Goal: Task Accomplishment & Management: Complete application form

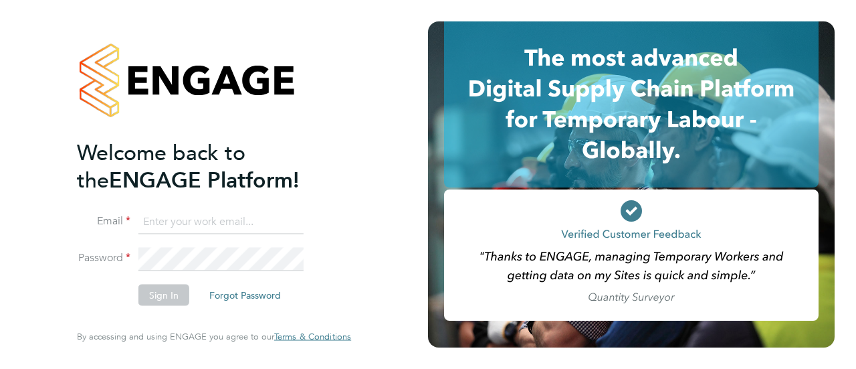
type input "[EMAIL_ADDRESS][DOMAIN_NAME]"
click at [167, 292] on button "Sign In" at bounding box center [163, 294] width 51 height 21
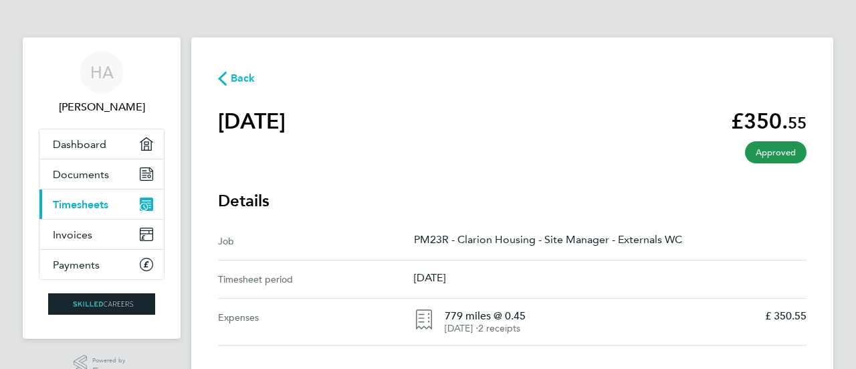
click at [82, 199] on span "Timesheets" at bounding box center [81, 204] width 56 height 13
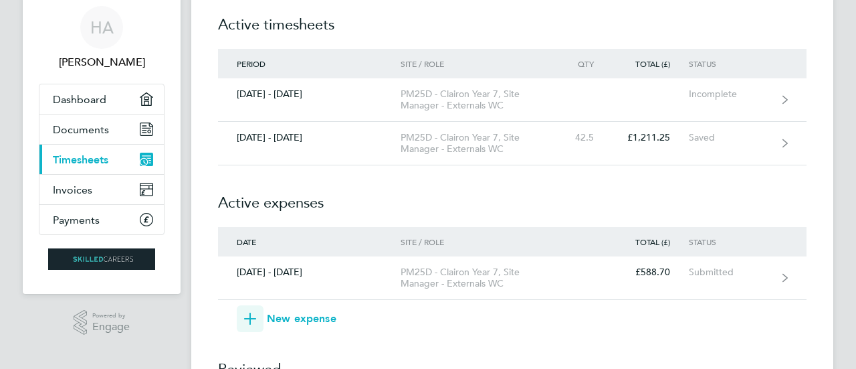
scroll to position [87, 0]
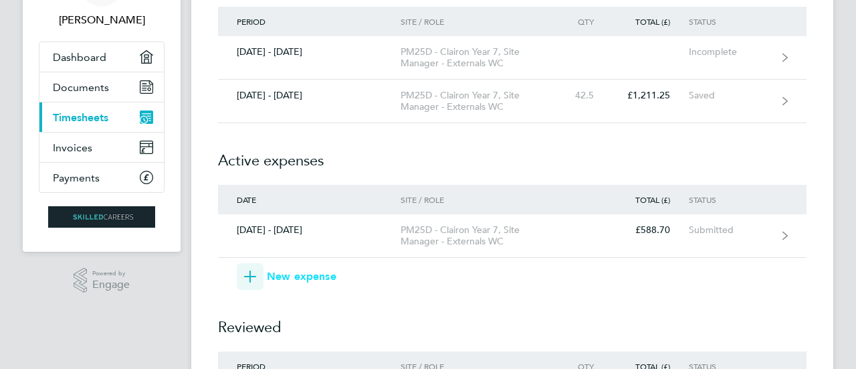
click at [299, 276] on span "New expense" at bounding box center [302, 276] width 70 height 16
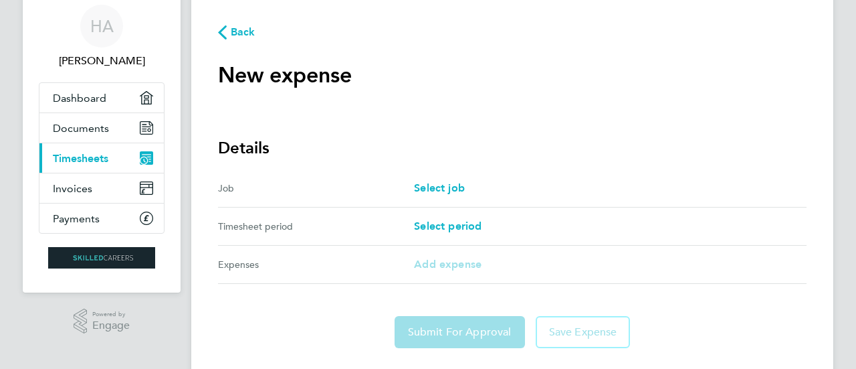
scroll to position [60, 0]
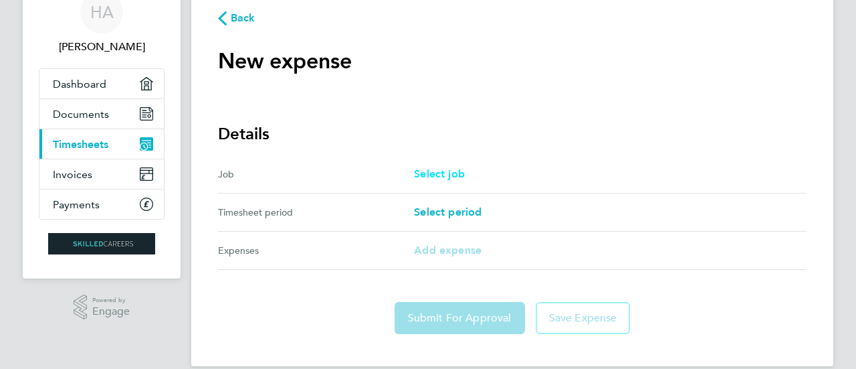
click at [442, 177] on span "Select job" at bounding box center [439, 173] width 51 height 13
select select "null"
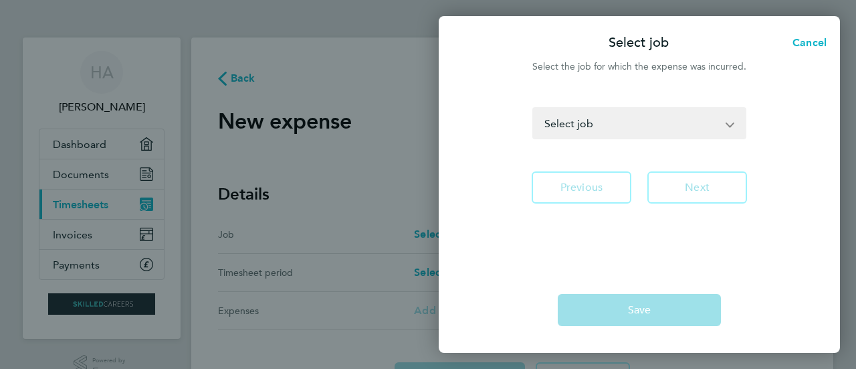
click at [621, 126] on select "PM23R - Clarion Housing - Site Manager - Externals WC PM25D - Clairon Year 7 - …" at bounding box center [631, 122] width 195 height 29
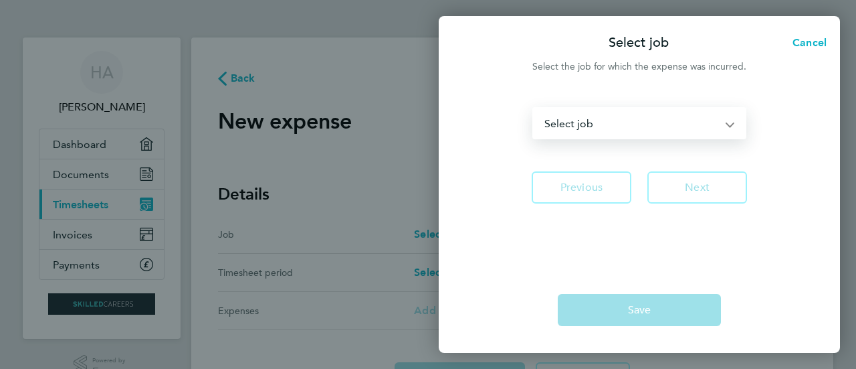
click at [503, 89] on div at bounding box center [639, 83] width 401 height 16
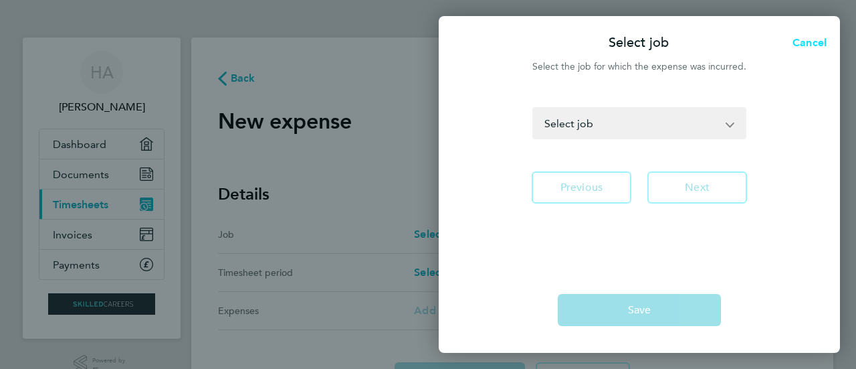
click at [809, 39] on span "Cancel" at bounding box center [808, 42] width 38 height 13
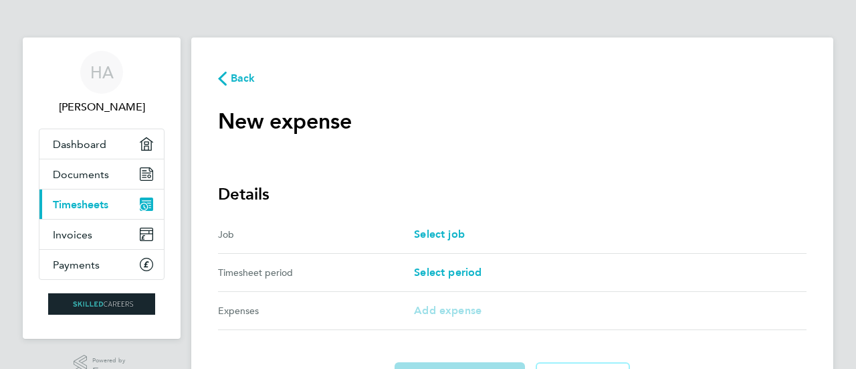
click at [246, 76] on span "Back" at bounding box center [243, 78] width 25 height 16
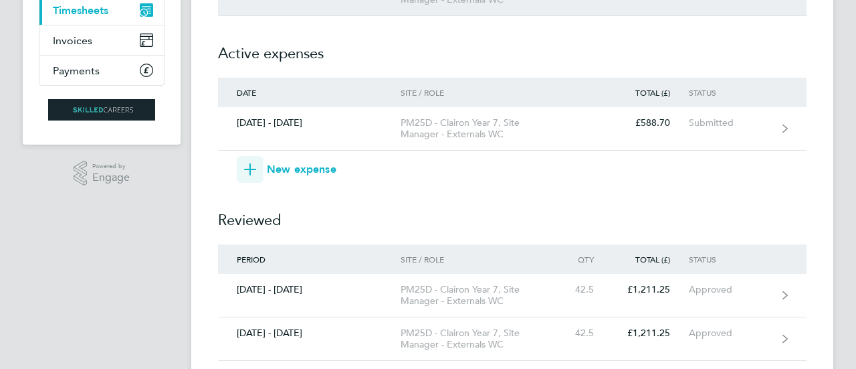
scroll to position [180, 0]
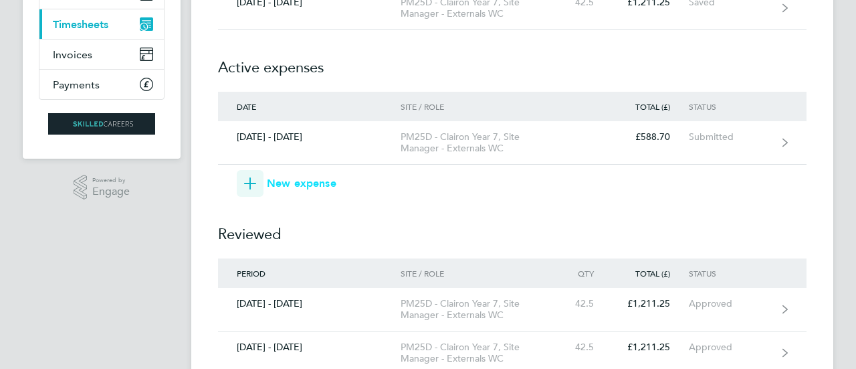
click at [294, 181] on span "New expense" at bounding box center [302, 183] width 70 height 16
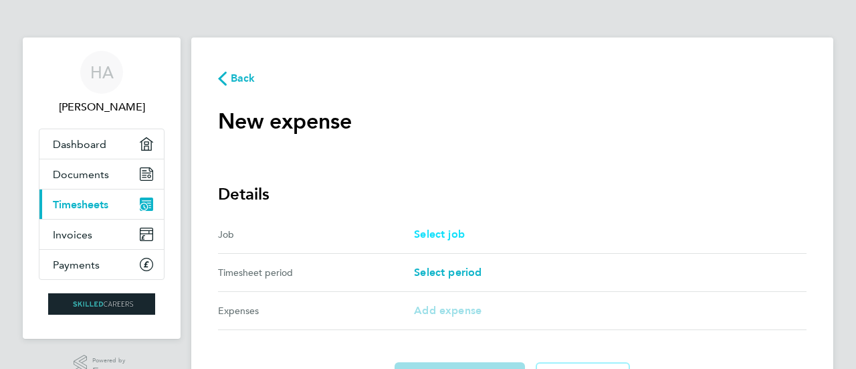
click at [436, 234] on span "Select job" at bounding box center [439, 233] width 51 height 13
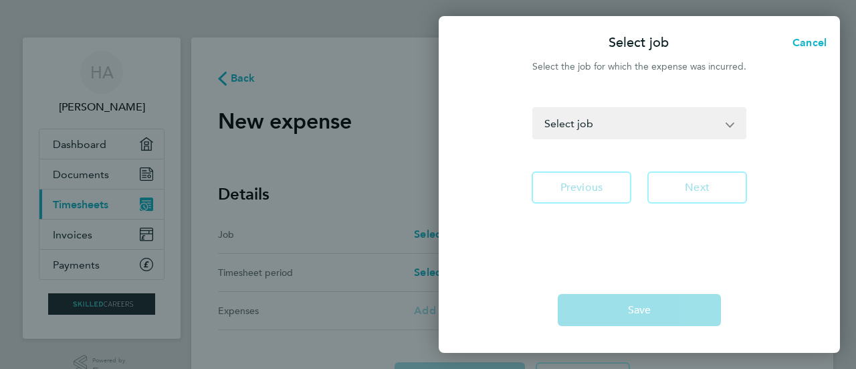
click at [610, 128] on select "PM23R - Clarion Housing - Site Manager - Externals WC PM25D - Clairon Year 7 - …" at bounding box center [631, 122] width 195 height 29
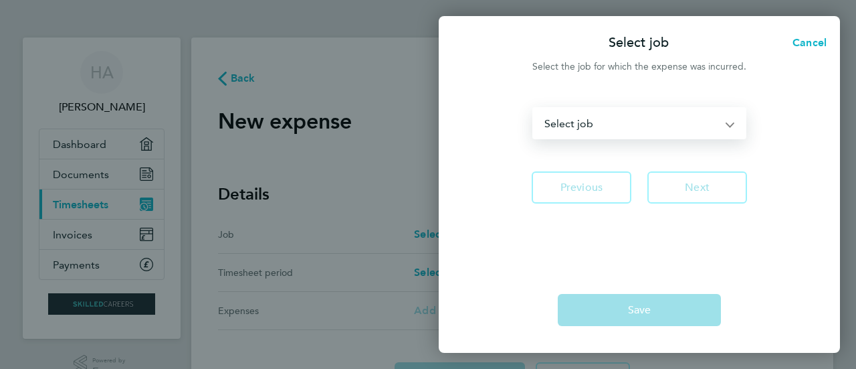
select select "288680"
click at [534, 108] on select "PM23R - Clarion Housing - Site Manager - Externals WC PM25D - Clairon Year 7 - …" at bounding box center [631, 122] width 195 height 29
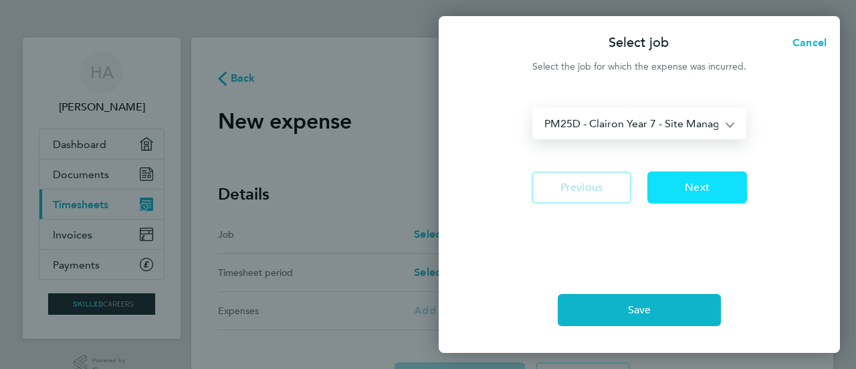
click at [697, 185] on span "Next" at bounding box center [697, 187] width 25 height 13
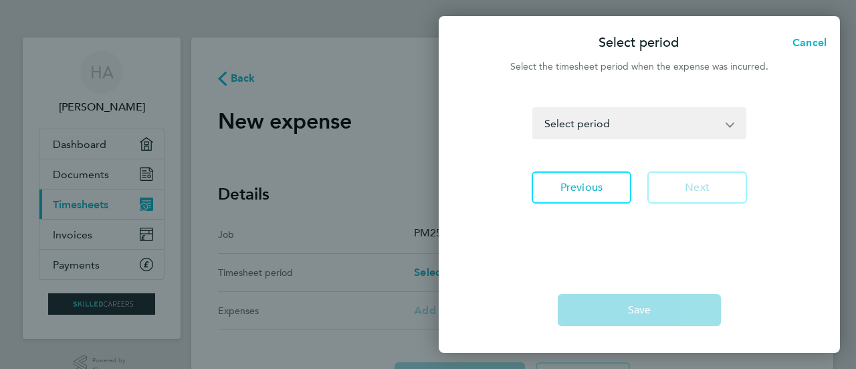
click at [589, 132] on select "03 - 09 May 2025 10 - 16 May 2025 17 - 23 May 2025 24 - 30 May 2025 31 May - 06…" at bounding box center [631, 122] width 195 height 29
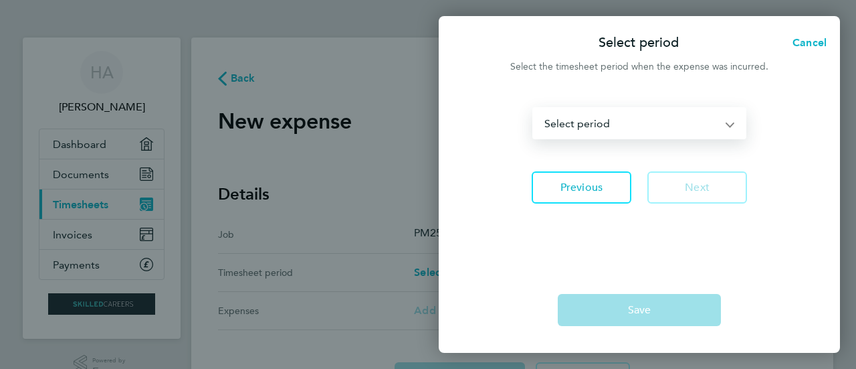
select select "21: Object"
click at [534, 108] on select "03 - 09 May 2025 10 - 16 May 2025 17 - 23 May 2025 24 - 30 May 2025 31 May - 06…" at bounding box center [631, 122] width 195 height 29
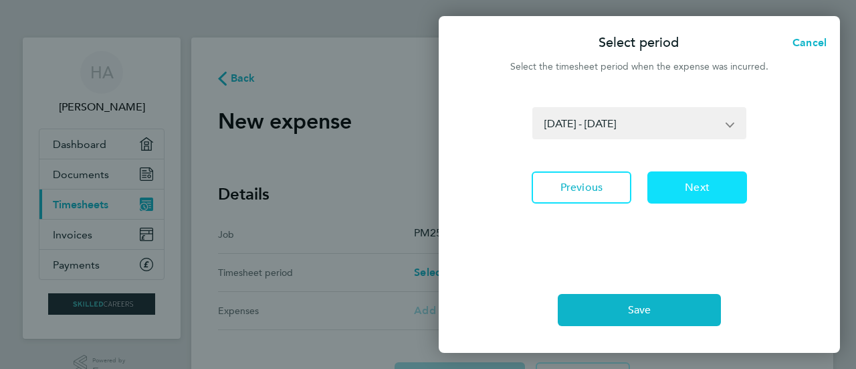
click at [697, 187] on span "Next" at bounding box center [697, 187] width 25 height 13
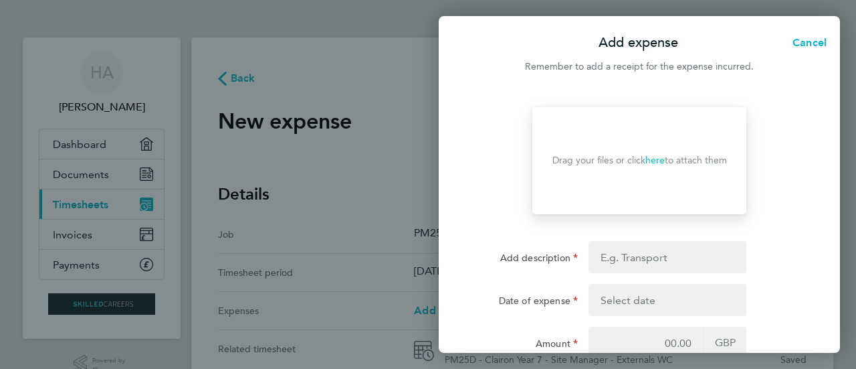
click at [653, 160] on link "here" at bounding box center [655, 160] width 19 height 11
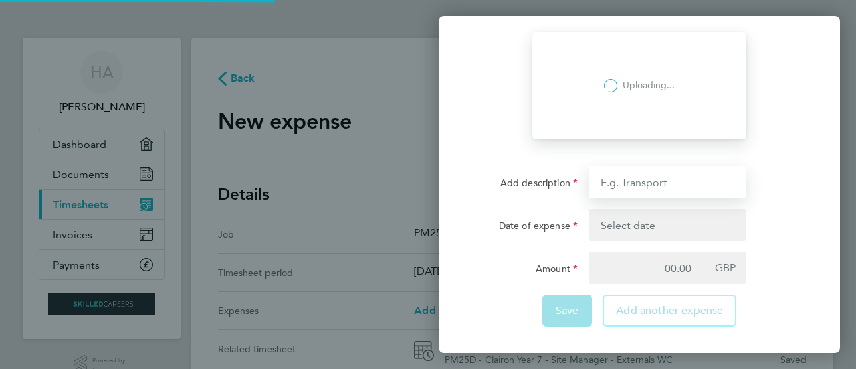
click at [663, 185] on input "Add description" at bounding box center [668, 182] width 158 height 32
type input "parking"
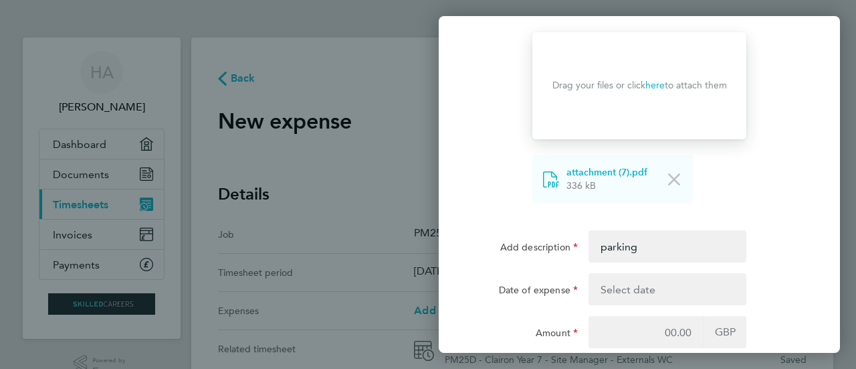
click at [651, 287] on button "button" at bounding box center [668, 289] width 158 height 32
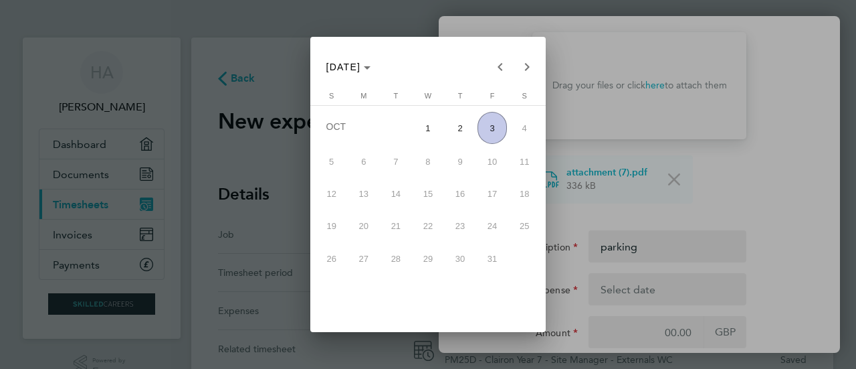
click at [498, 132] on span "3" at bounding box center [492, 128] width 29 height 32
type input "03 Oct 25"
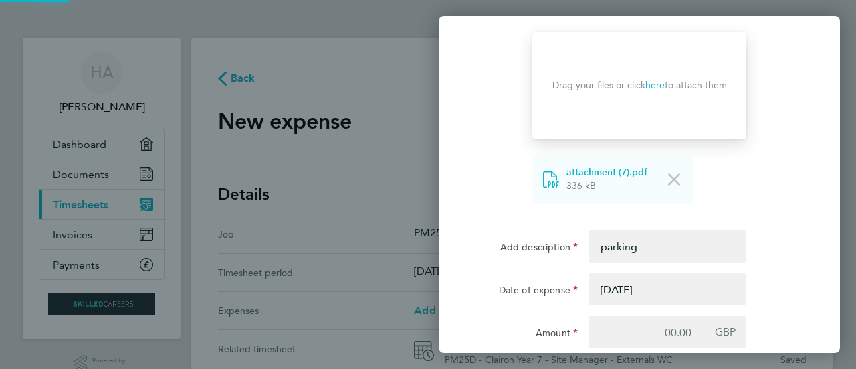
scroll to position [139, 0]
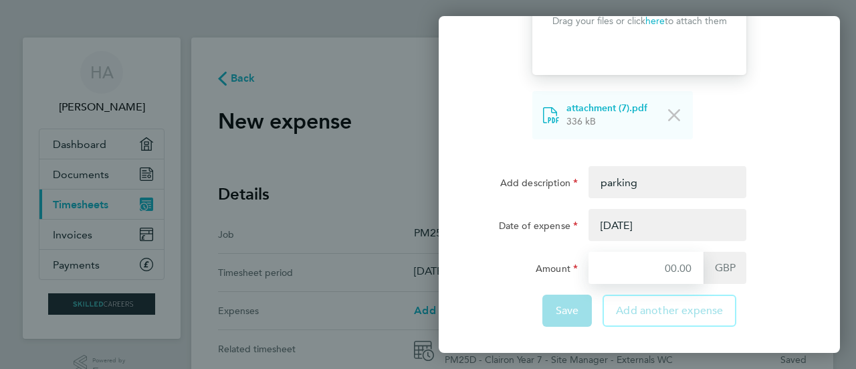
click at [651, 262] on input "Amount" at bounding box center [646, 268] width 115 height 32
type input "173.95"
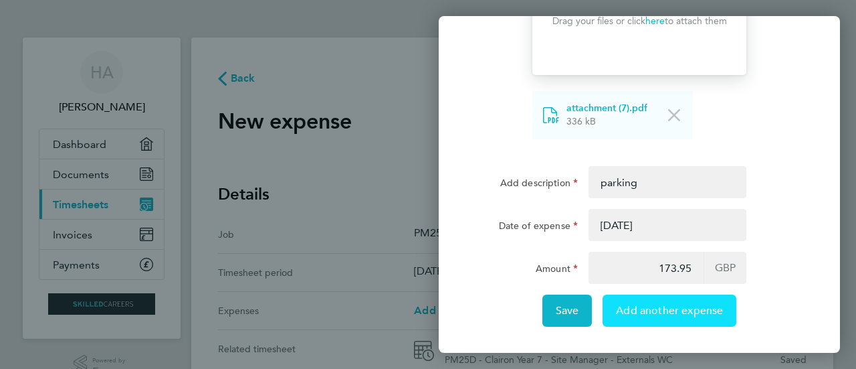
click at [625, 312] on span "Add another expense" at bounding box center [669, 310] width 107 height 13
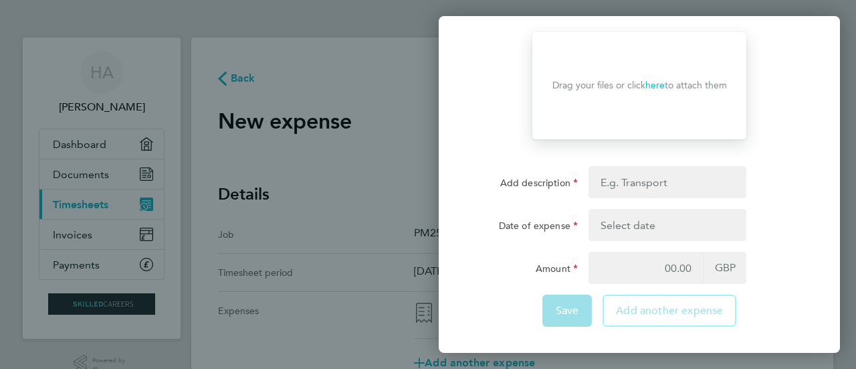
click at [658, 86] on link "here" at bounding box center [655, 85] width 19 height 11
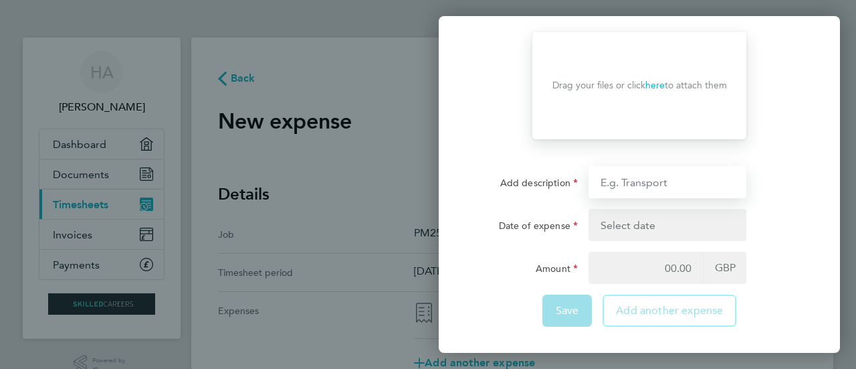
click at [666, 184] on input "Add description" at bounding box center [668, 182] width 158 height 32
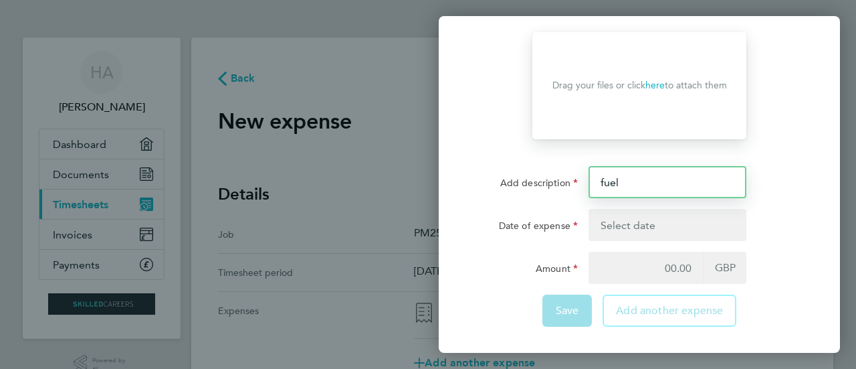
drag, startPoint x: 635, startPoint y: 181, endPoint x: 533, endPoint y: 188, distance: 101.9
click at [533, 188] on div "Add description fuel" at bounding box center [639, 182] width 337 height 32
type input "Teams Food"
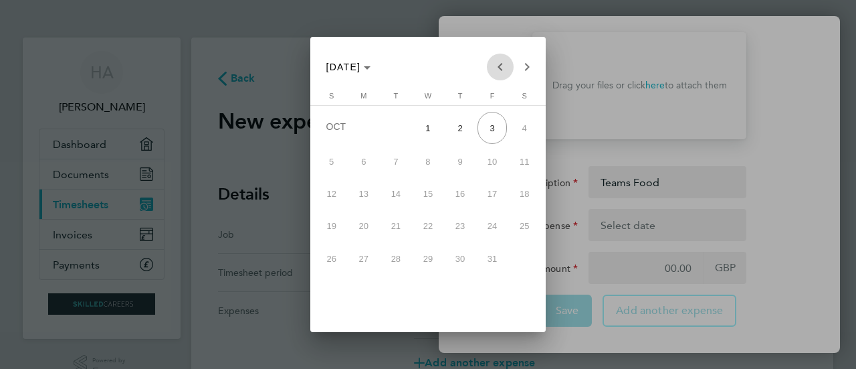
click at [501, 70] on span "Previous month" at bounding box center [500, 67] width 27 height 27
click at [397, 286] on span "30" at bounding box center [395, 286] width 29 height 29
type input "30 Sep 25"
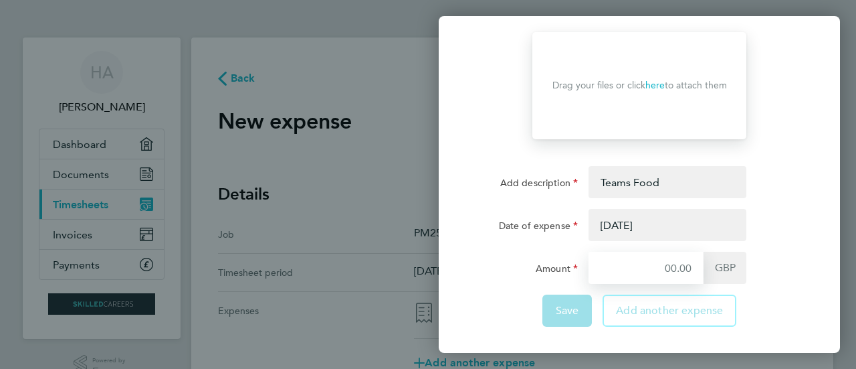
click at [626, 263] on input "Amount" at bounding box center [646, 268] width 115 height 32
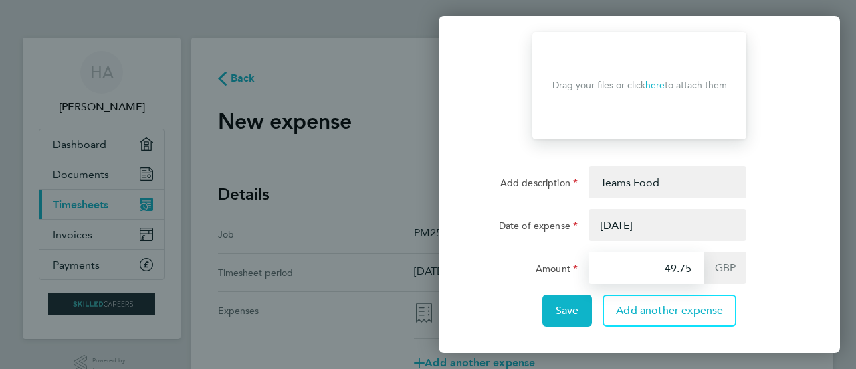
type input "49.75"
click at [510, 294] on div "Save Add another expense" at bounding box center [639, 310] width 337 height 32
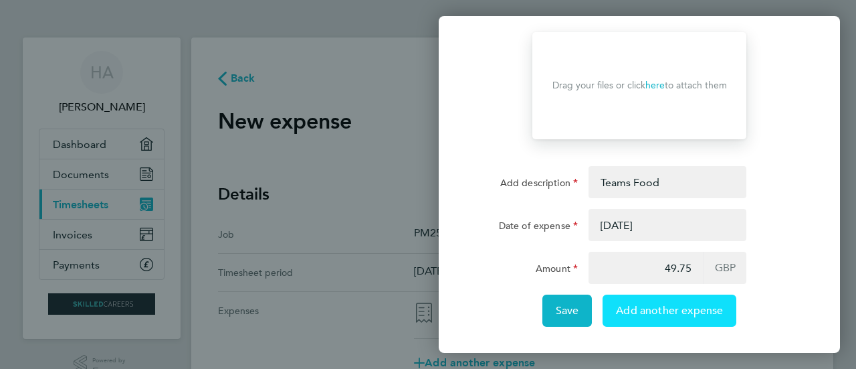
click at [673, 306] on span "Add another expense" at bounding box center [669, 310] width 107 height 13
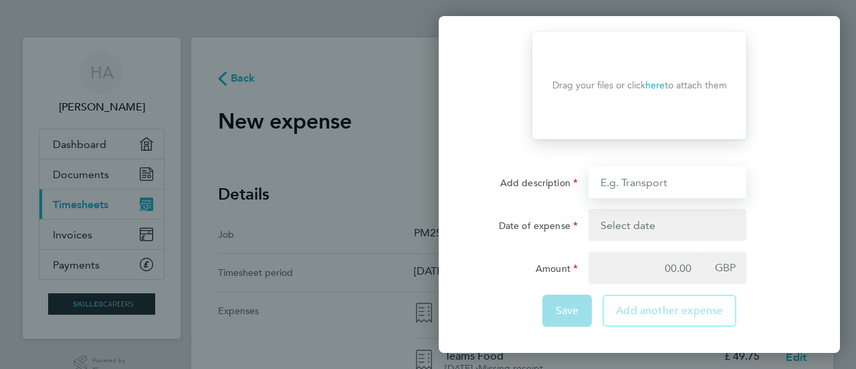
click at [646, 183] on input "Add description" at bounding box center [668, 182] width 158 height 32
type input "teams food"
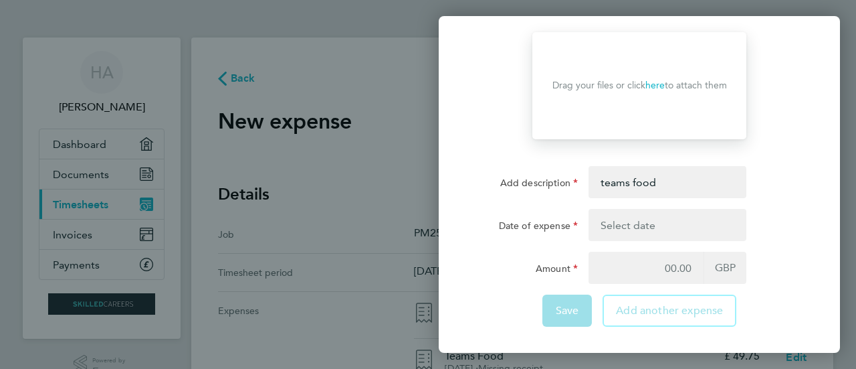
click at [649, 229] on body "HA Haroon Ahmed Applications: Dashboard Documents Current page: Timesheets Invo…" at bounding box center [428, 299] width 856 height 599
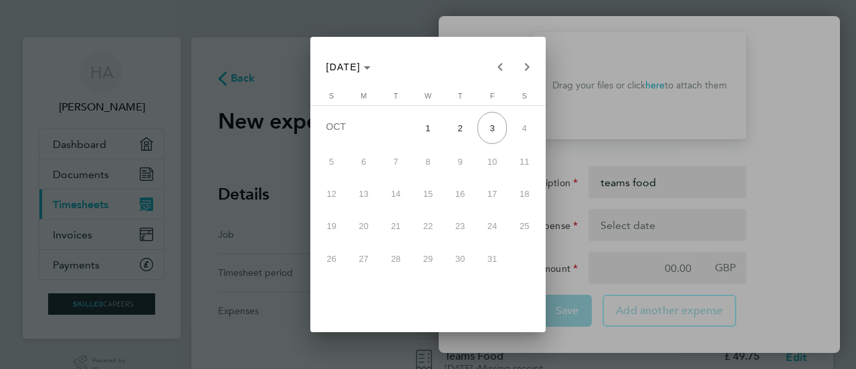
click at [459, 124] on span "2" at bounding box center [460, 128] width 29 height 32
type input "02 Oct 25"
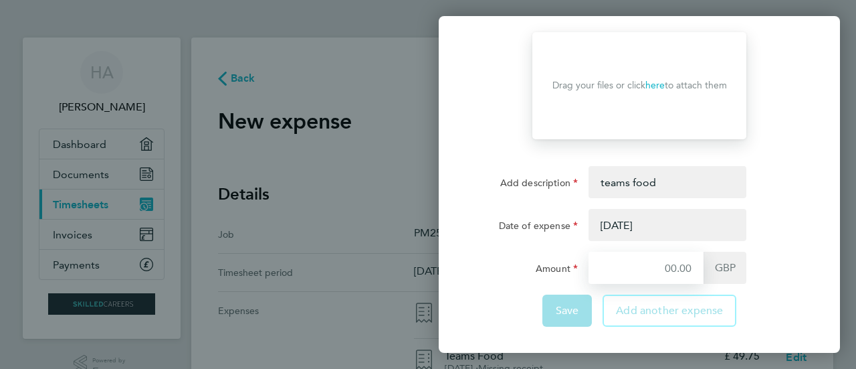
click at [627, 268] on input "Amount" at bounding box center [646, 268] width 115 height 32
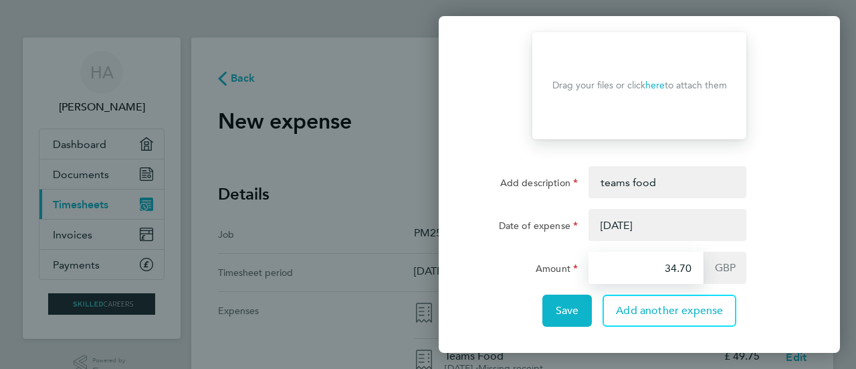
type input "34.70"
click at [528, 262] on div "Amount" at bounding box center [527, 265] width 102 height 27
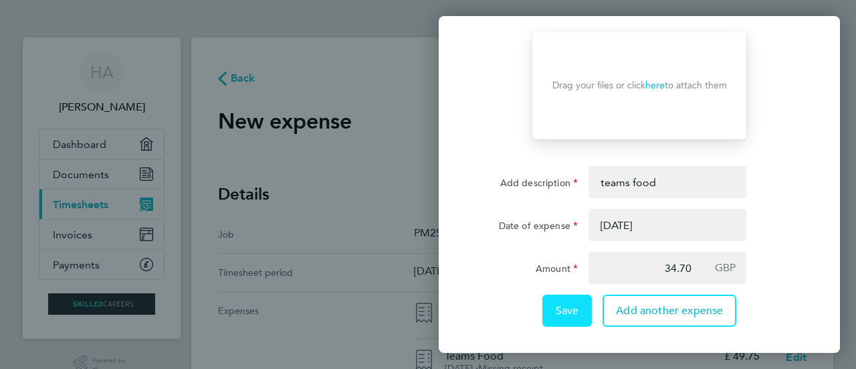
click at [557, 311] on span "Save" at bounding box center [567, 310] width 23 height 13
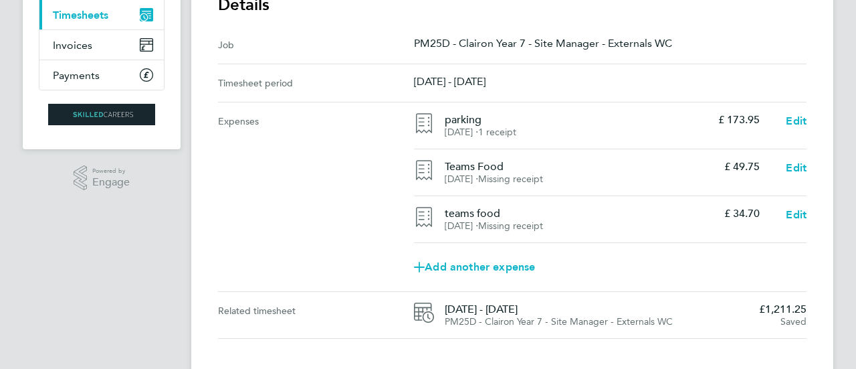
scroll to position [190, 0]
click at [458, 261] on span "Add another expense" at bounding box center [474, 266] width 121 height 11
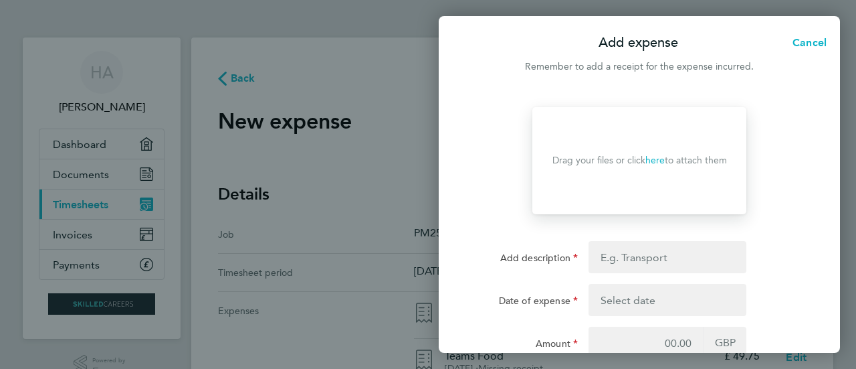
click at [656, 164] on link "here" at bounding box center [655, 160] width 19 height 11
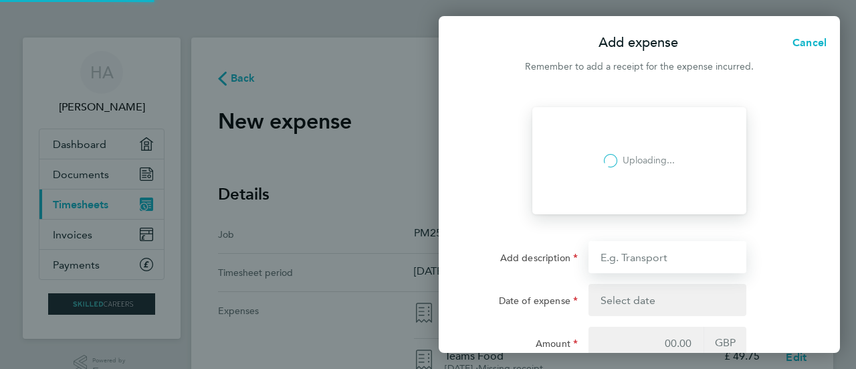
click at [646, 264] on input "Add description" at bounding box center [668, 257] width 158 height 32
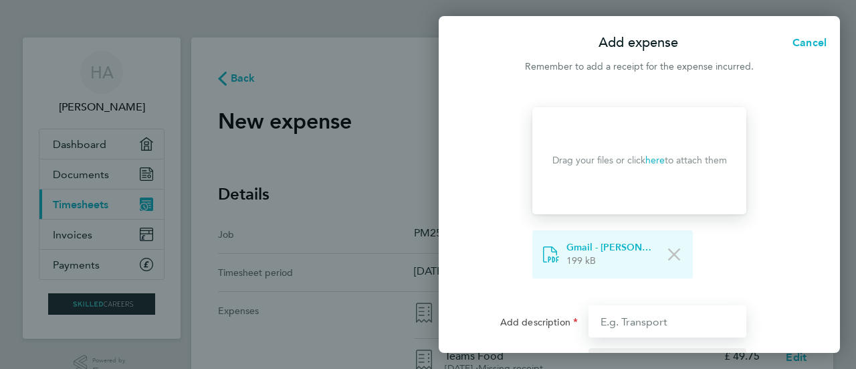
type input "parking"
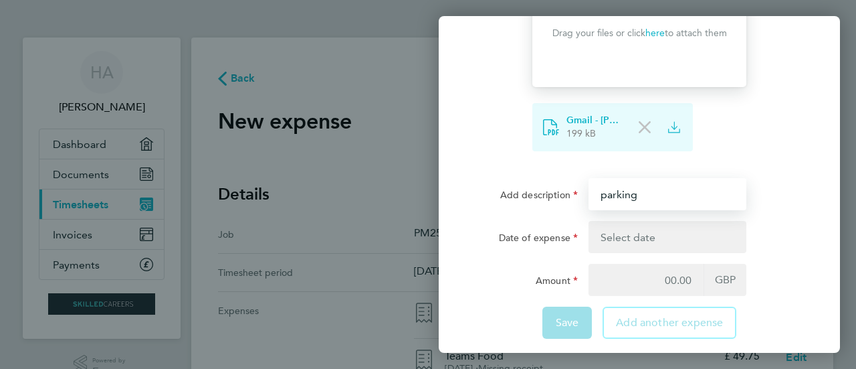
scroll to position [139, 0]
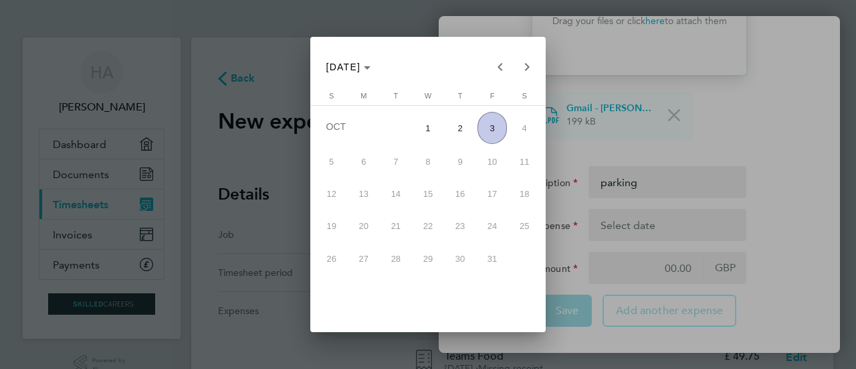
click at [653, 225] on body "HA Haroon Ahmed Applications: Dashboard Documents Current page: Timesheets Invo…" at bounding box center [428, 323] width 856 height 646
click at [490, 123] on span "3" at bounding box center [492, 128] width 29 height 32
type input "03 Oct 25"
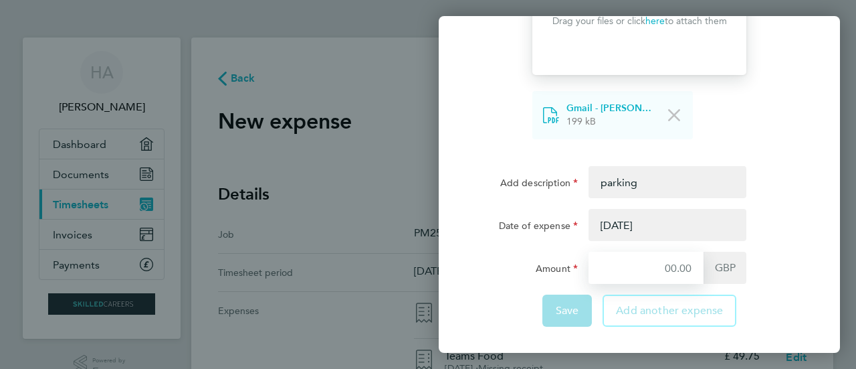
click at [642, 263] on input "Amount" at bounding box center [646, 268] width 115 height 32
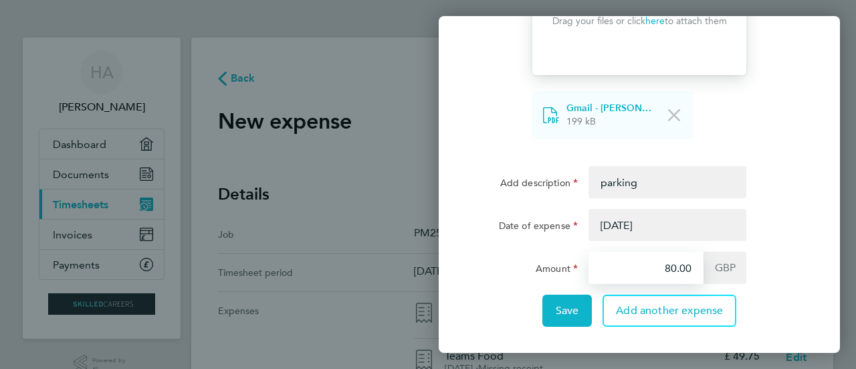
type input "80.00"
click at [506, 298] on div "Save Add another expense" at bounding box center [639, 310] width 337 height 32
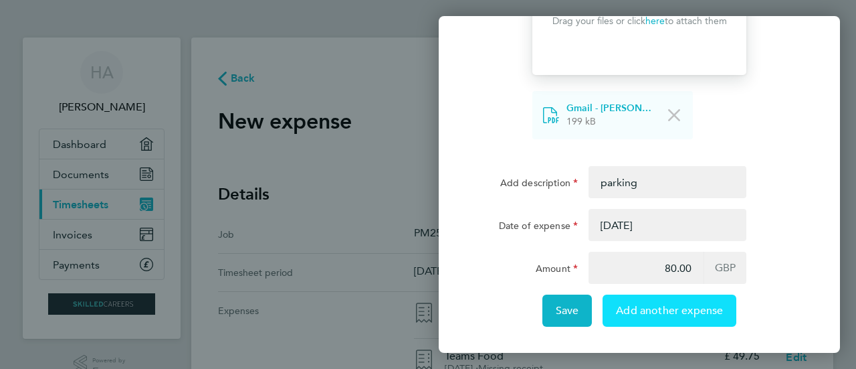
click at [676, 314] on span "Add another expense" at bounding box center [669, 310] width 107 height 13
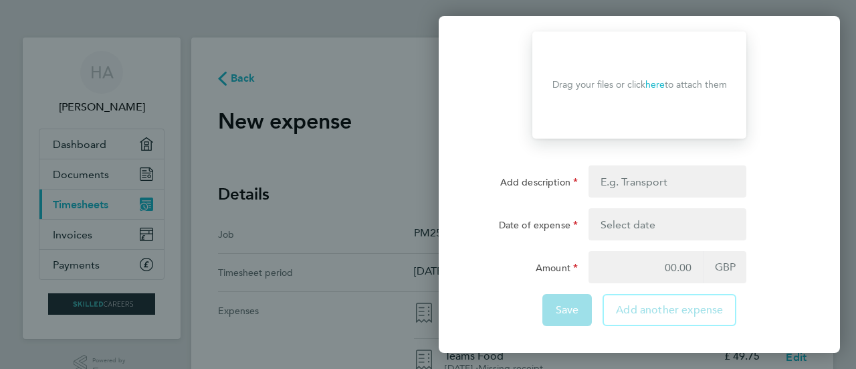
scroll to position [75, 0]
click at [656, 86] on link "here" at bounding box center [655, 85] width 19 height 11
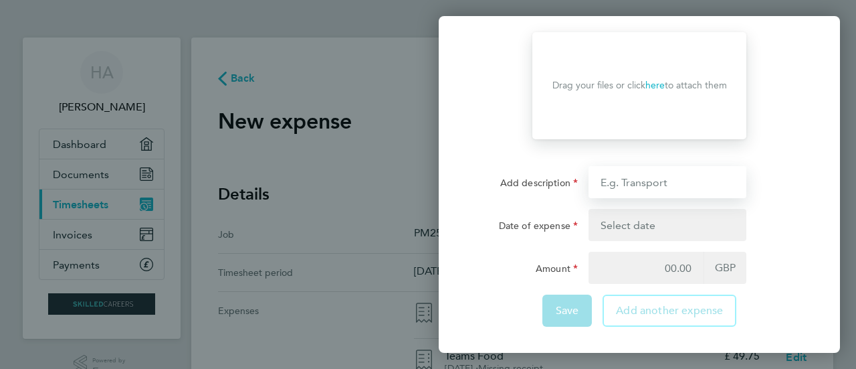
click at [687, 184] on input "Add description" at bounding box center [668, 182] width 158 height 32
type input "fuel"
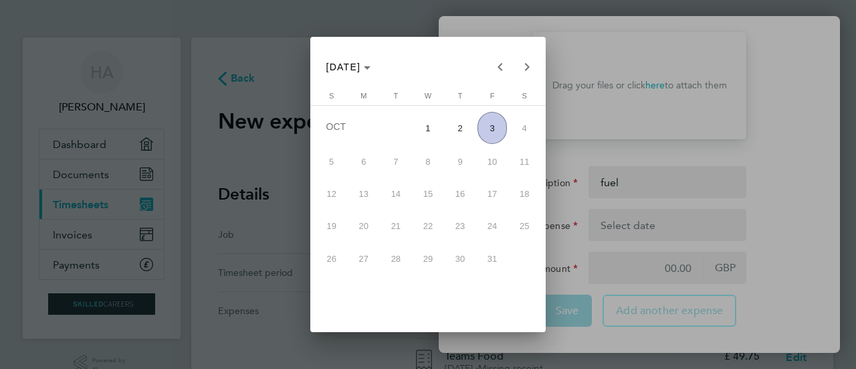
click at [628, 216] on body "HA Haroon Ahmed Applications: Dashboard Documents Current page: Timesheets Invo…" at bounding box center [428, 346] width 856 height 692
click at [494, 126] on span "3" at bounding box center [492, 128] width 29 height 32
type input "03 Oct 25"
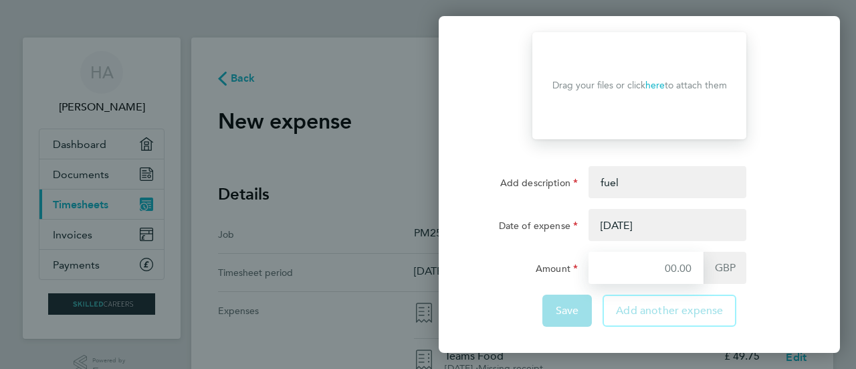
click at [674, 271] on input "Amount" at bounding box center [646, 268] width 115 height 32
type input "350.55"
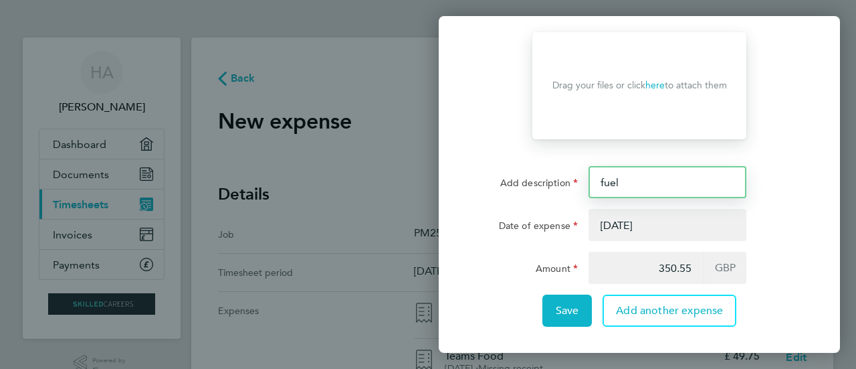
click at [678, 187] on input "fuel" at bounding box center [668, 182] width 158 height 32
drag, startPoint x: 678, startPoint y: 187, endPoint x: 555, endPoint y: 184, distance: 123.8
click at [555, 184] on div "Add description fuel" at bounding box center [639, 182] width 337 height 32
click at [699, 183] on input "fuel" at bounding box center [668, 182] width 158 height 32
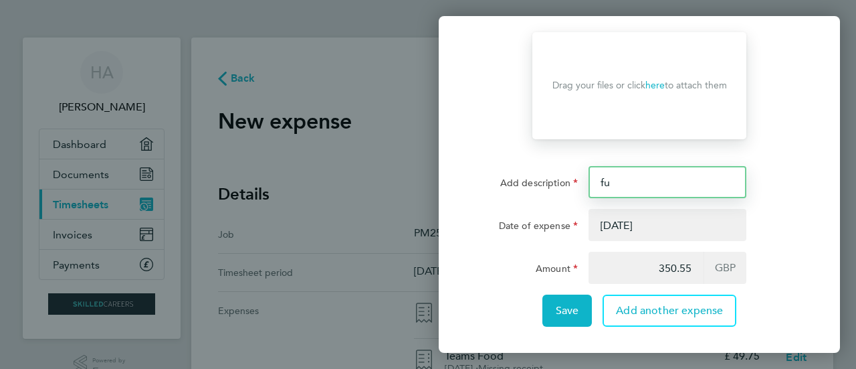
type input "f"
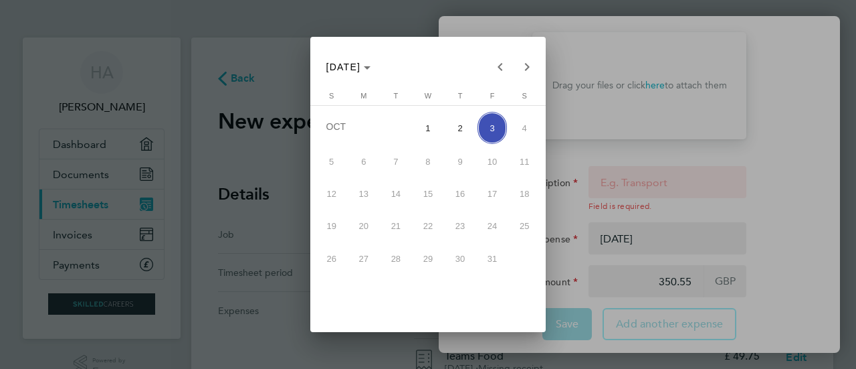
click at [682, 237] on body "HA Haroon Ahmed Applications: Dashboard Documents Current page: Timesheets Invo…" at bounding box center [428, 346] width 856 height 692
click at [501, 128] on span "3" at bounding box center [492, 128] width 29 height 32
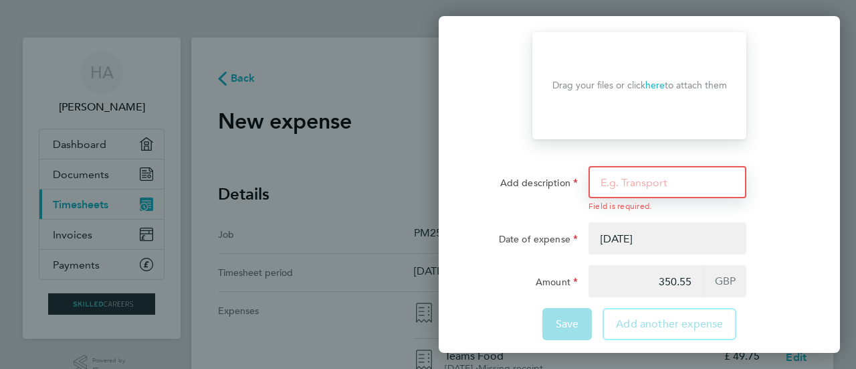
click at [643, 180] on input "Add description" at bounding box center [668, 182] width 158 height 32
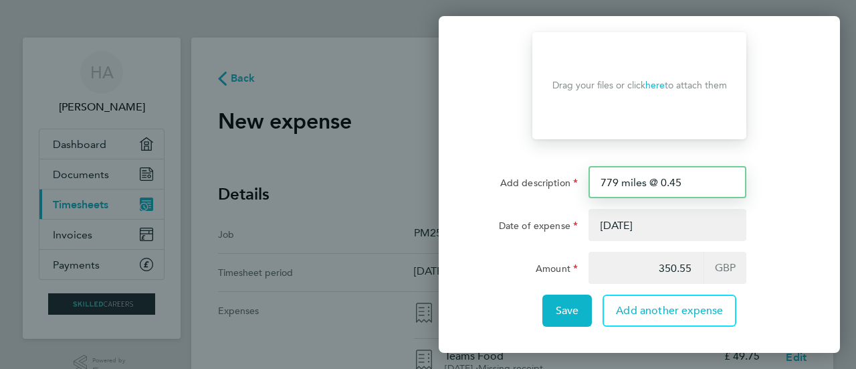
click at [606, 182] on input "779 miles @ 0.45" at bounding box center [668, 182] width 158 height 32
type input "879 miles @ 0.45"
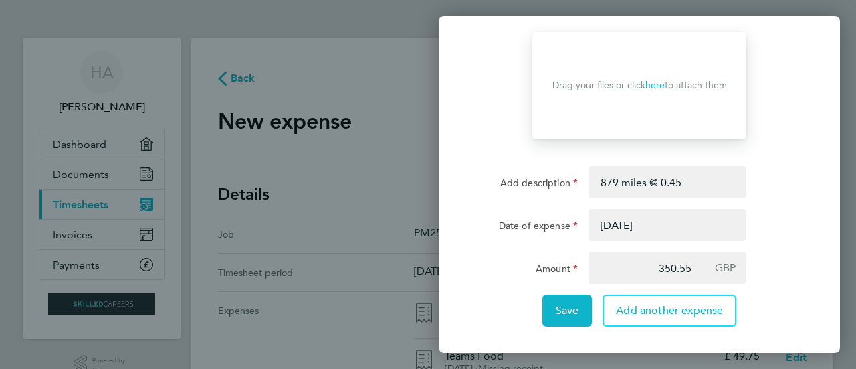
click at [500, 275] on div "Amount" at bounding box center [527, 265] width 102 height 27
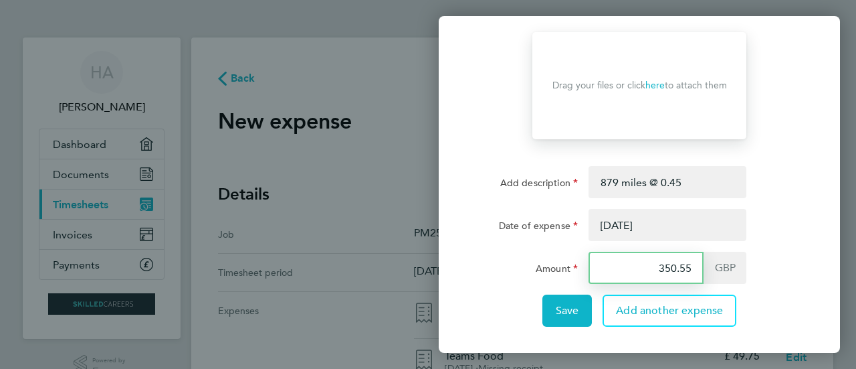
click at [646, 271] on input "350.55" at bounding box center [646, 268] width 115 height 32
drag, startPoint x: 695, startPoint y: 268, endPoint x: 624, endPoint y: 274, distance: 71.1
click at [624, 274] on input "350.55" at bounding box center [646, 268] width 115 height 32
type input "395.55"
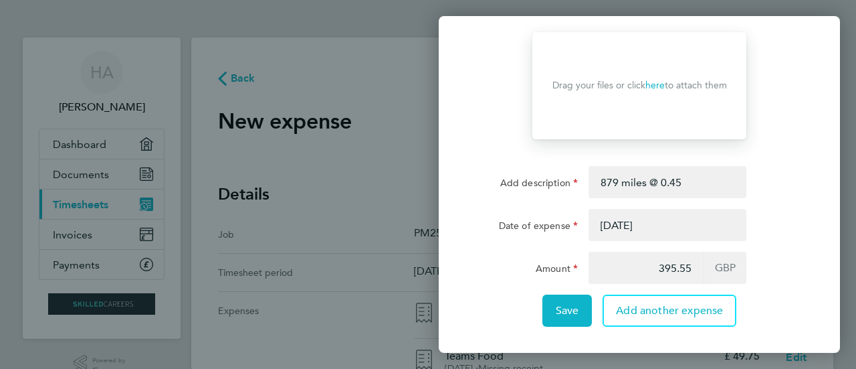
click at [504, 308] on div "Save Add another expense" at bounding box center [639, 310] width 337 height 32
click at [561, 315] on span "Save" at bounding box center [567, 310] width 23 height 13
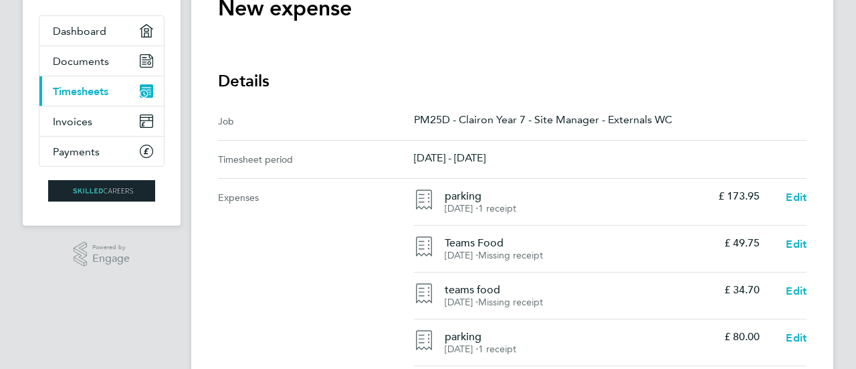
scroll to position [114, 0]
click at [799, 243] on span "Edit" at bounding box center [796, 243] width 21 height 13
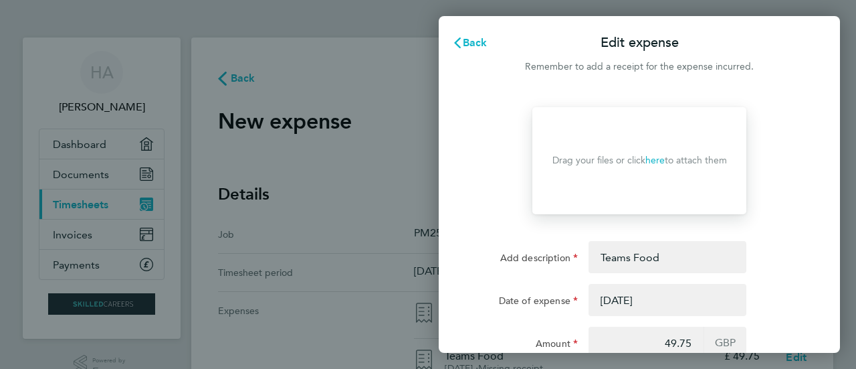
click at [657, 160] on link "here" at bounding box center [655, 160] width 19 height 11
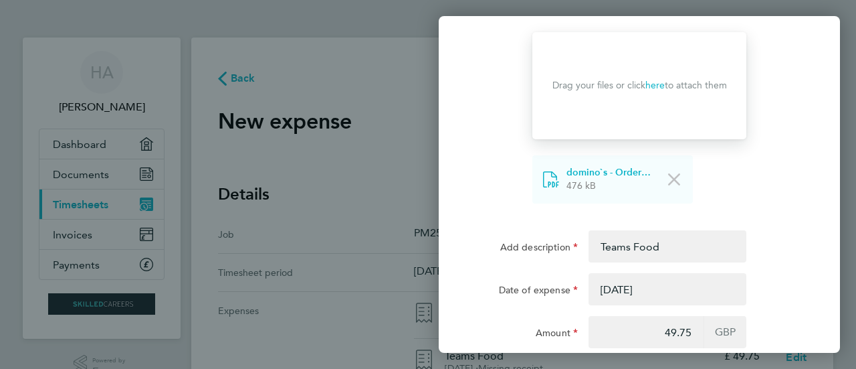
scroll to position [139, 0]
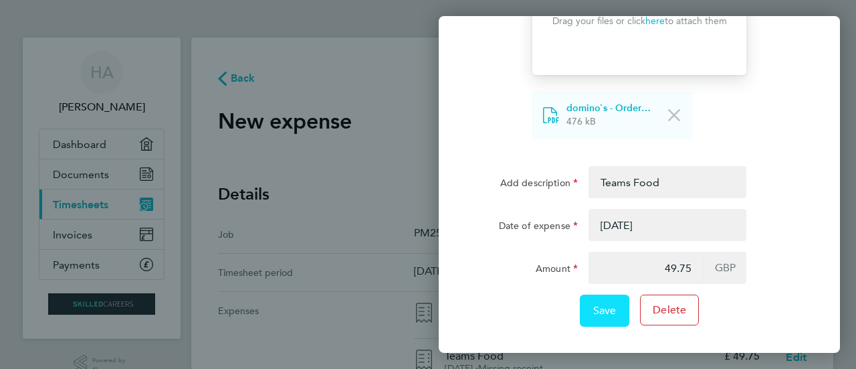
click at [600, 308] on span "Save" at bounding box center [604, 310] width 23 height 13
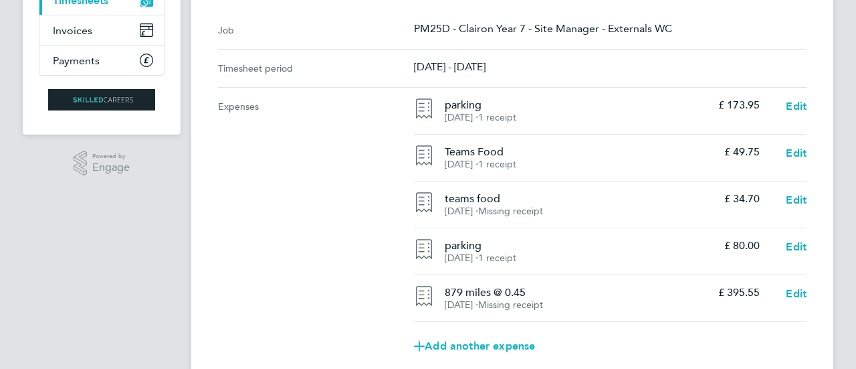
scroll to position [208, 0]
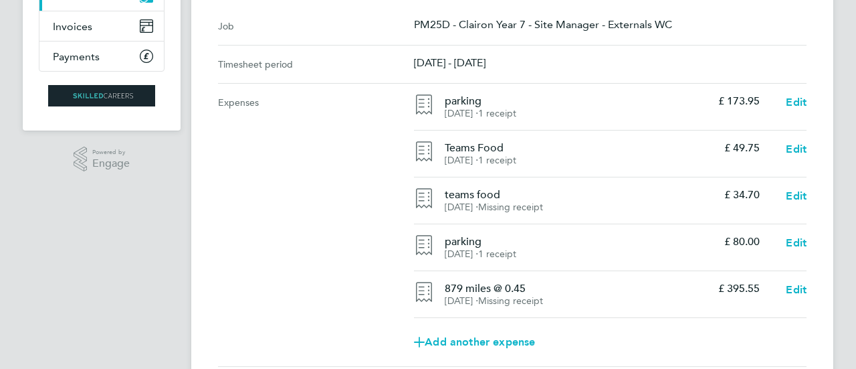
click at [39, 288] on app-navbar "HA Haroon Ahmed Applications: Dashboard Documents Current page: Timesheets Invo…" at bounding box center [102, 180] width 158 height 702
click at [799, 240] on span "Edit" at bounding box center [796, 242] width 21 height 13
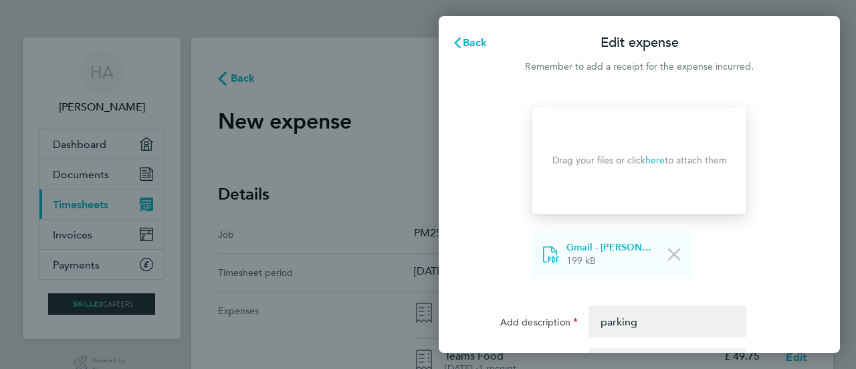
click at [661, 160] on link "here" at bounding box center [655, 160] width 19 height 11
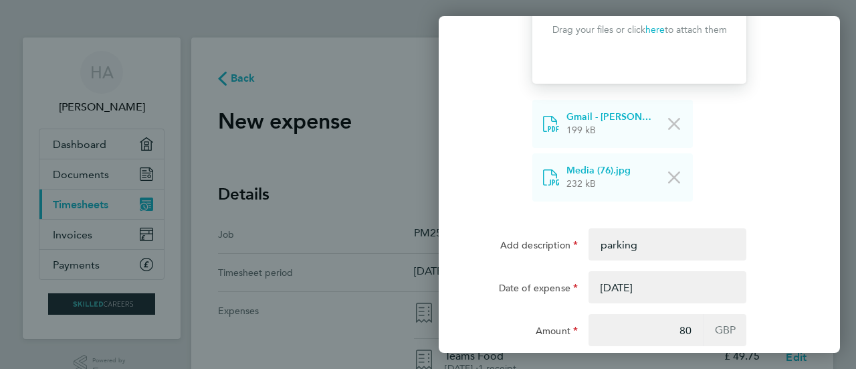
scroll to position [193, 0]
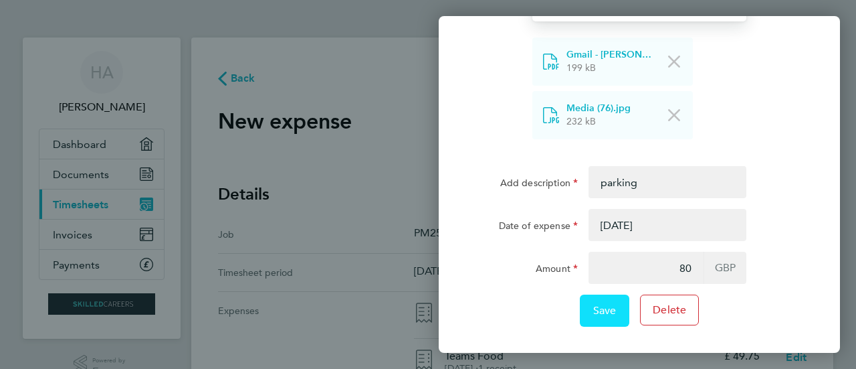
click at [605, 306] on span "Save" at bounding box center [604, 310] width 23 height 13
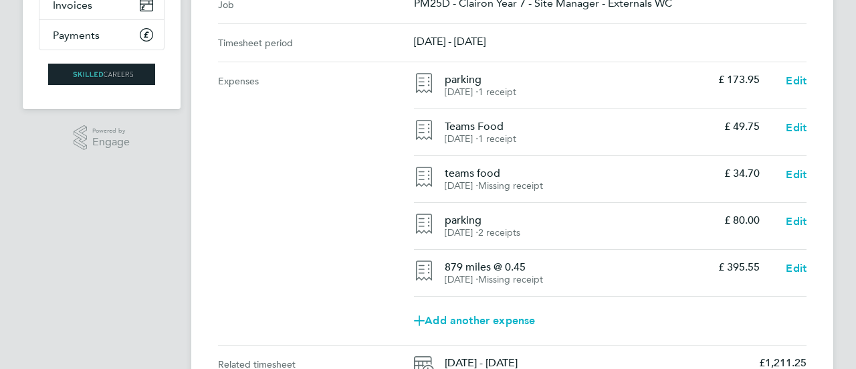
scroll to position [230, 0]
click at [798, 169] on span "Edit" at bounding box center [796, 173] width 21 height 13
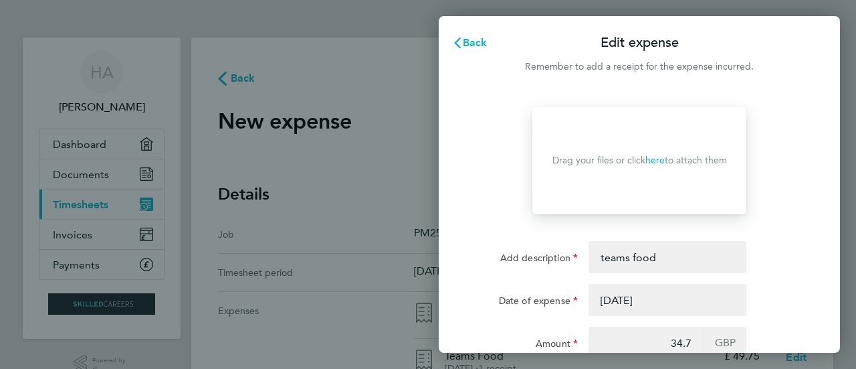
click at [654, 161] on link "here" at bounding box center [655, 160] width 19 height 11
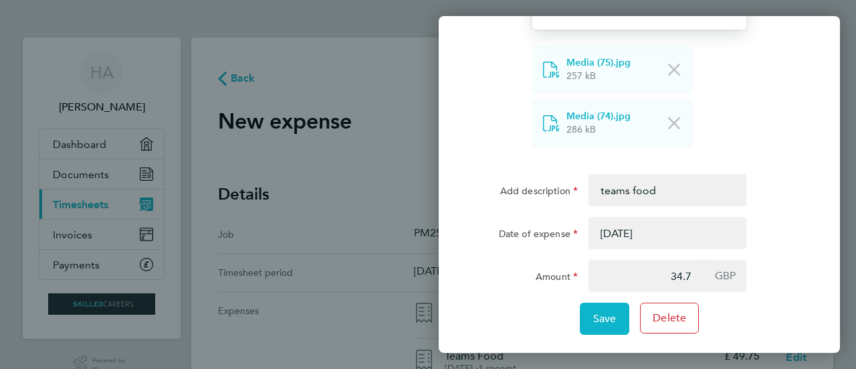
scroll to position [193, 0]
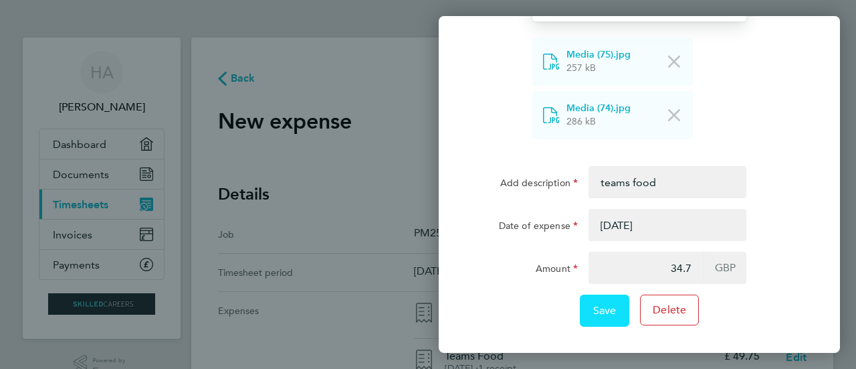
click at [600, 312] on span "Save" at bounding box center [604, 310] width 23 height 13
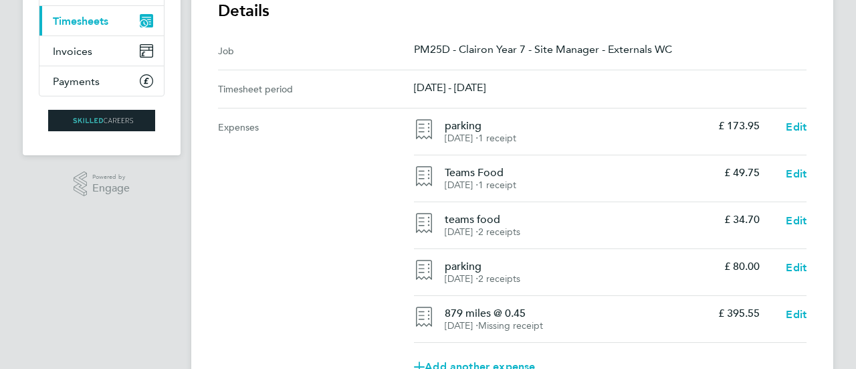
scroll to position [186, 0]
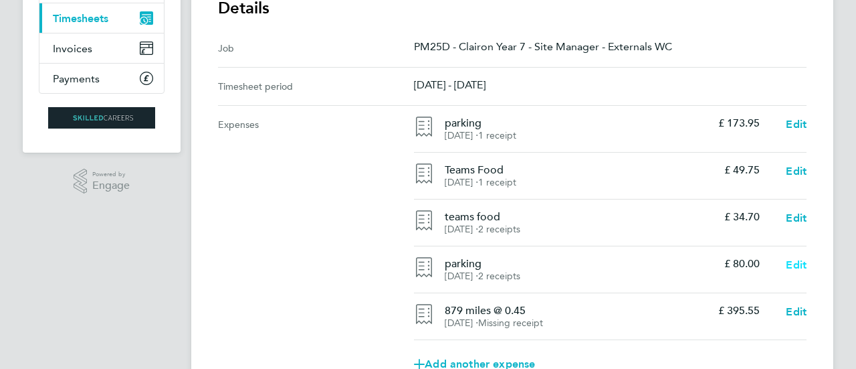
click at [800, 270] on span "Edit" at bounding box center [796, 264] width 21 height 13
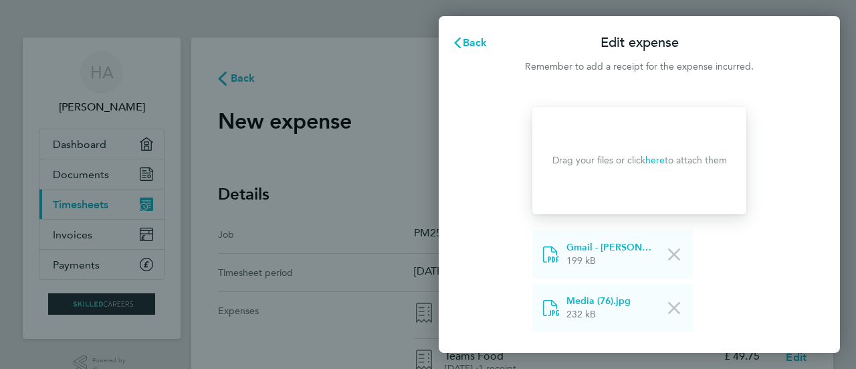
click at [658, 161] on link "here" at bounding box center [655, 160] width 19 height 11
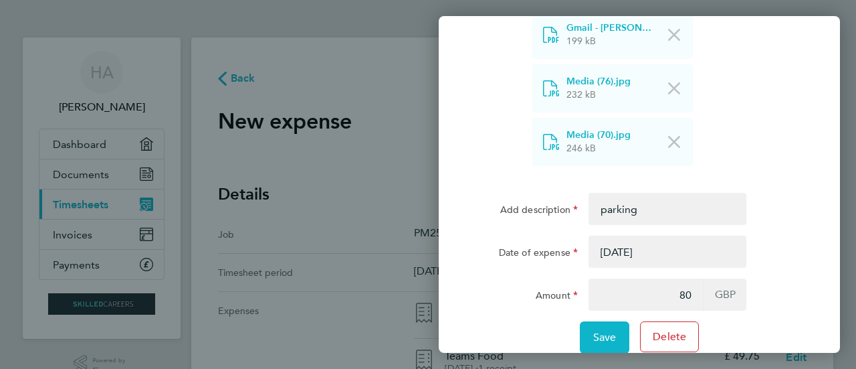
scroll to position [229, 0]
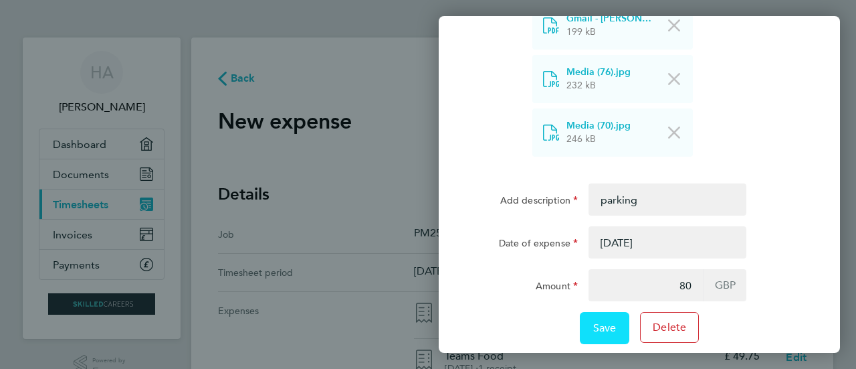
click at [597, 332] on span "Save" at bounding box center [604, 327] width 23 height 13
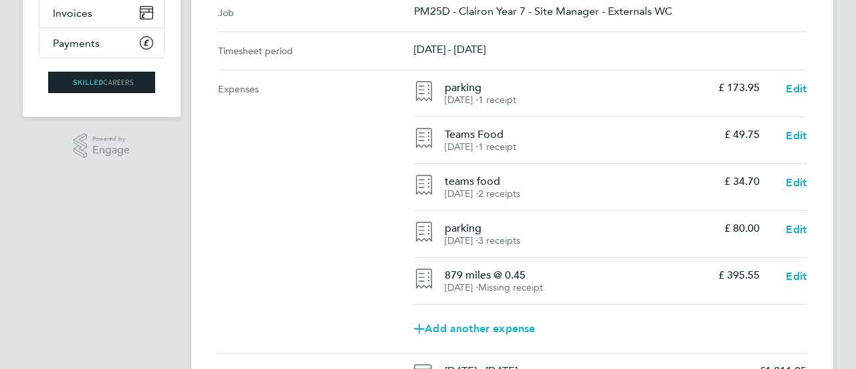
scroll to position [222, 0]
click at [800, 277] on span "Edit" at bounding box center [796, 275] width 21 height 13
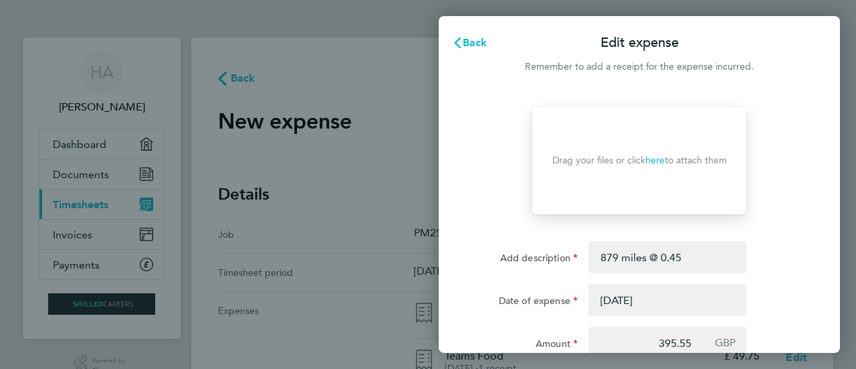
click at [659, 165] on link "here" at bounding box center [655, 160] width 19 height 11
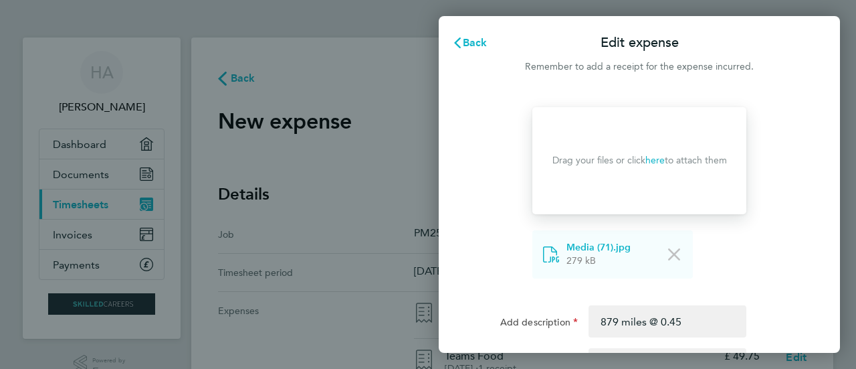
scroll to position [139, 0]
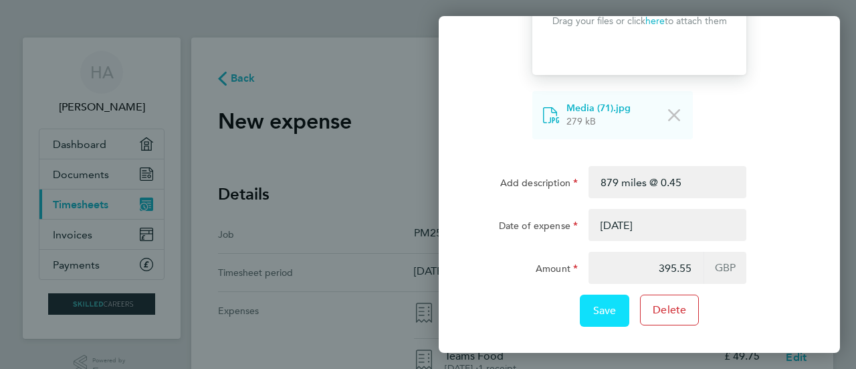
click at [604, 313] on span "Save" at bounding box center [604, 310] width 23 height 13
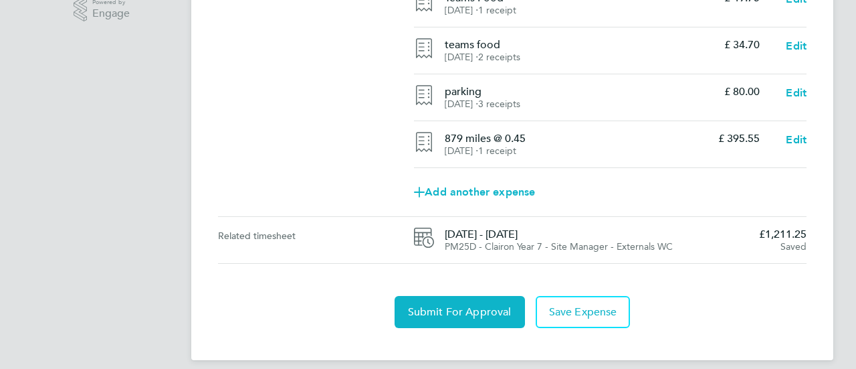
scroll to position [369, 0]
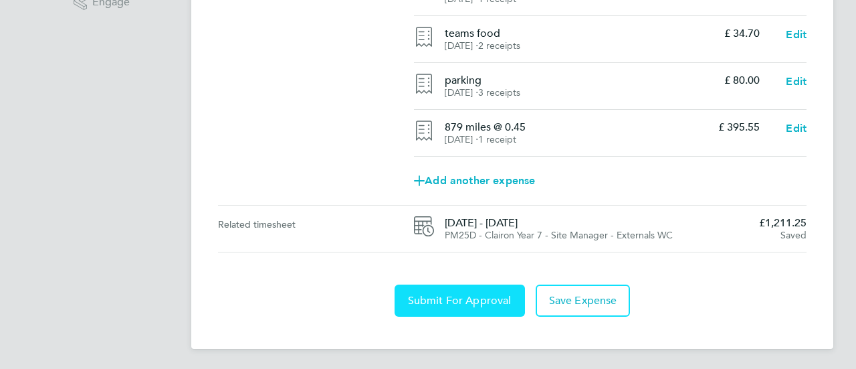
click at [438, 294] on span "Submit For Approval" at bounding box center [460, 300] width 104 height 13
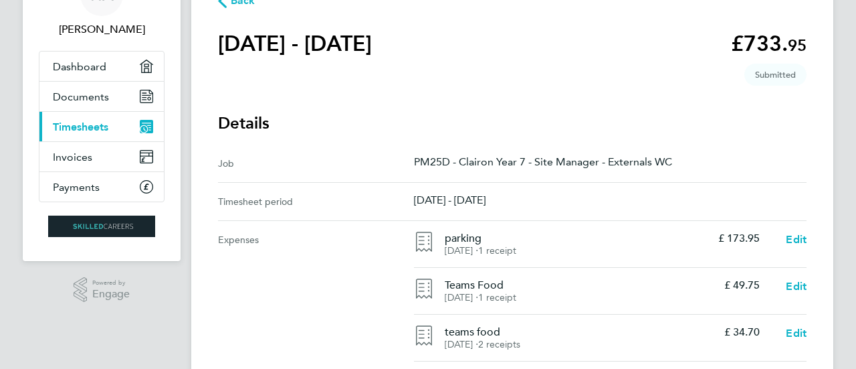
scroll to position [77, 0]
click at [239, 2] on span "Back" at bounding box center [243, 1] width 25 height 16
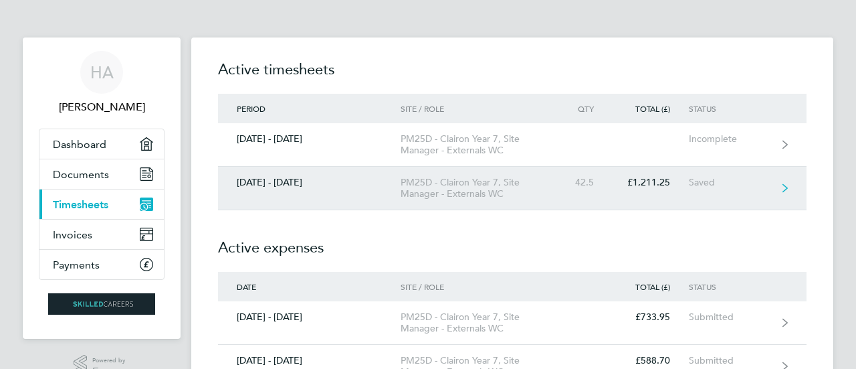
click at [484, 177] on div "PM25D - Clairon Year 7, Site Manager - Externals WC" at bounding box center [477, 188] width 153 height 23
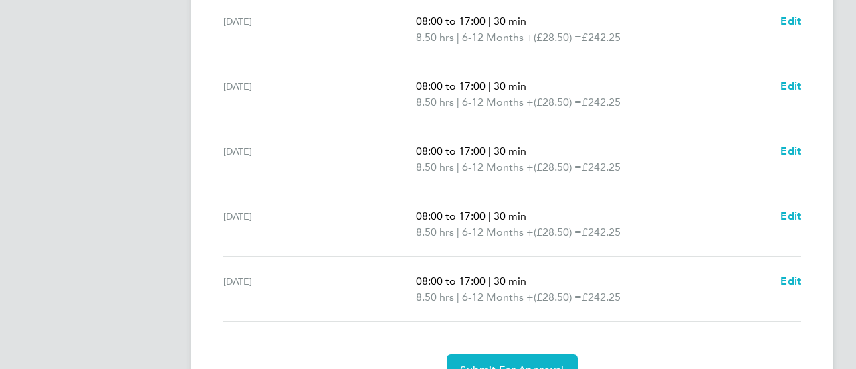
scroll to position [553, 0]
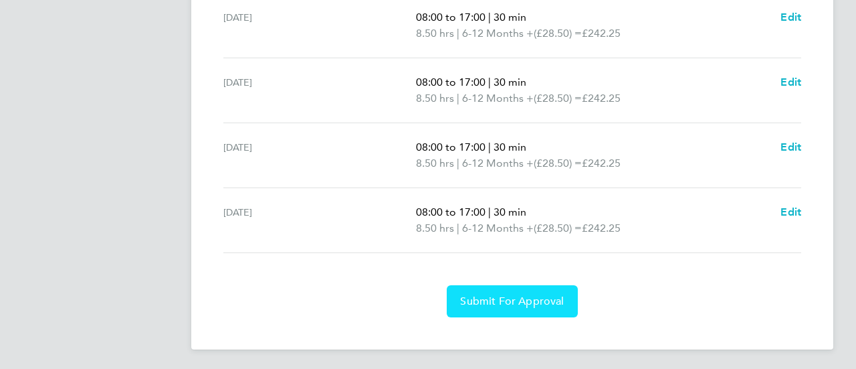
click at [484, 291] on button "Submit For Approval" at bounding box center [512, 301] width 130 height 32
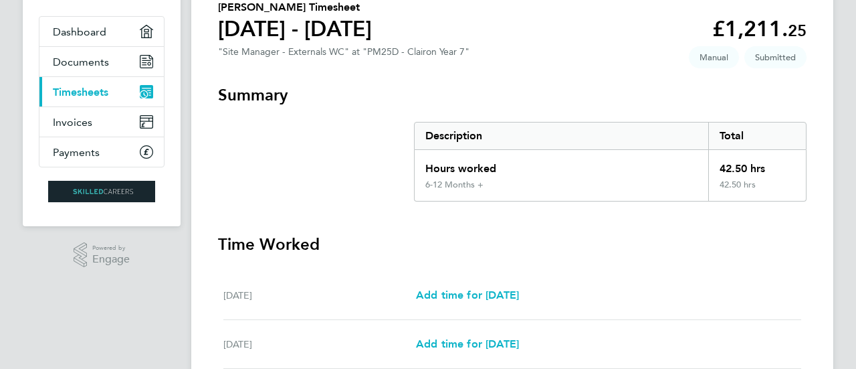
scroll to position [95, 0]
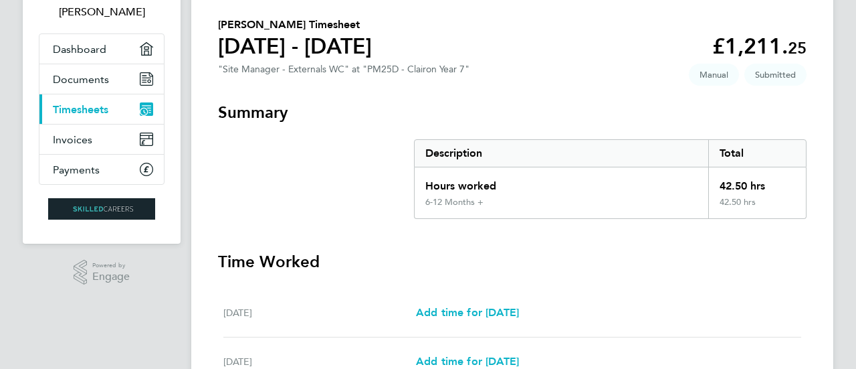
click at [83, 104] on span "Timesheets" at bounding box center [81, 109] width 56 height 13
